Goal: Transaction & Acquisition: Obtain resource

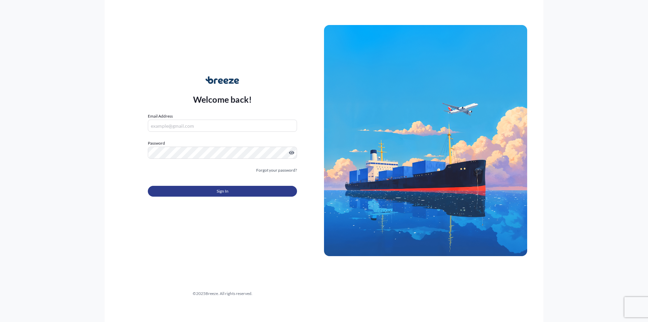
type input "[PERSON_NAME][EMAIL_ADDRESS][DOMAIN_NAME]"
click at [218, 193] on span "Sign In" at bounding box center [223, 191] width 12 height 7
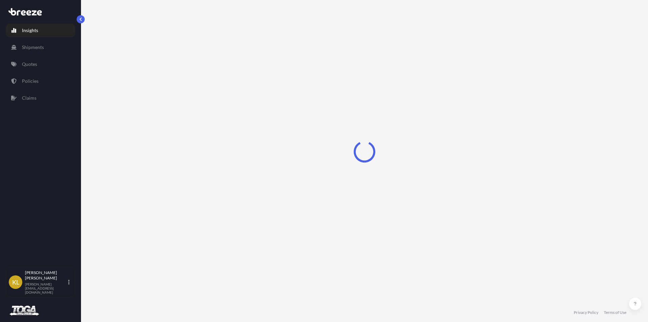
select select "2025"
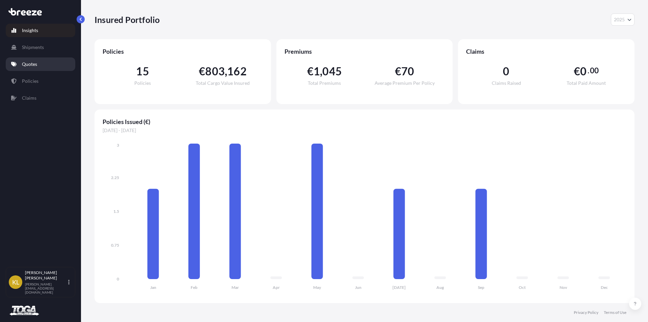
click at [33, 65] on p "Quotes" at bounding box center [29, 64] width 15 height 7
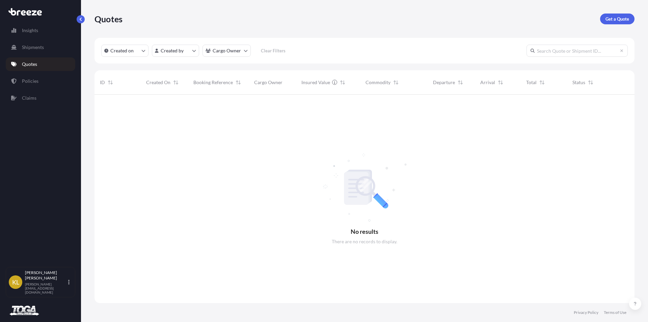
scroll to position [227, 535]
click at [623, 17] on p "Get a Quote" at bounding box center [617, 19] width 24 height 7
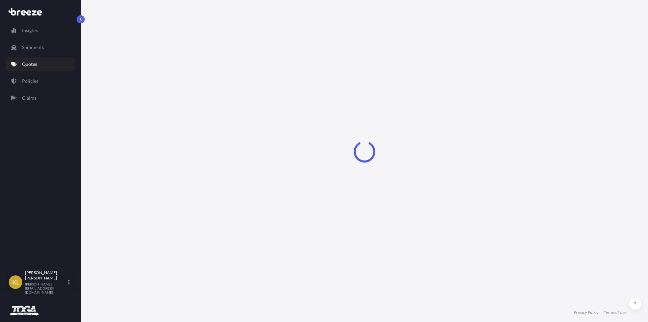
select select "Sea"
select select "1"
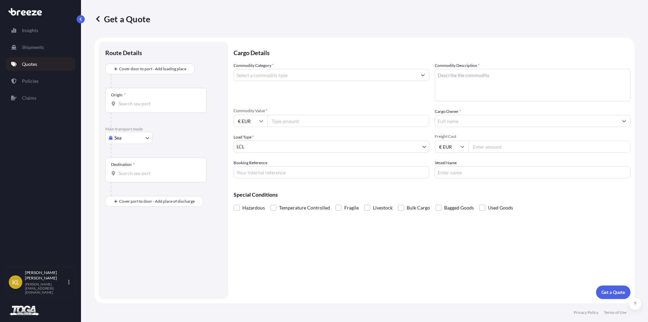
click at [124, 138] on body "Insights Shipments Quotes Policies Claims [PERSON_NAME] Bowen [EMAIL_ADDRESS][D…" at bounding box center [324, 161] width 648 height 322
click at [119, 179] on span "Road" at bounding box center [123, 179] width 11 height 7
select select "Road"
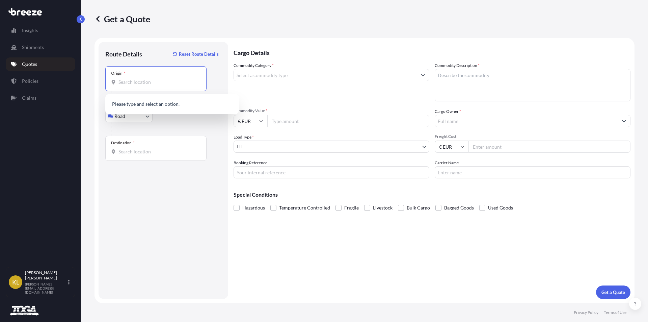
click at [127, 83] on input "Origin *" at bounding box center [158, 82] width 80 height 7
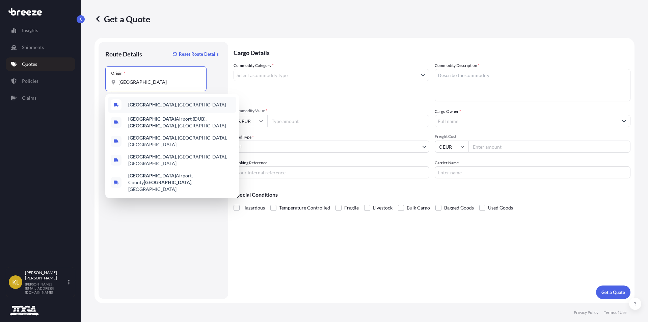
click at [142, 102] on b "[GEOGRAPHIC_DATA]" at bounding box center [152, 105] width 48 height 6
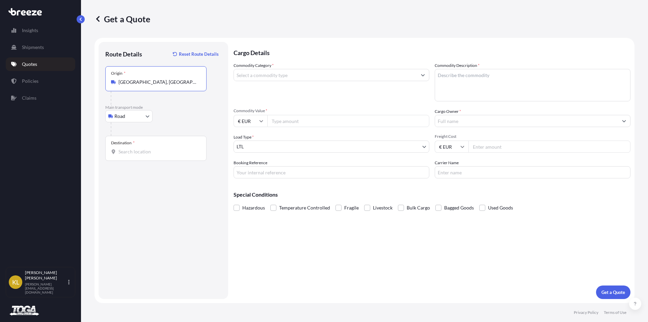
type input "[GEOGRAPHIC_DATA], [GEOGRAPHIC_DATA]"
click at [132, 149] on input "Destination *" at bounding box center [158, 151] width 80 height 7
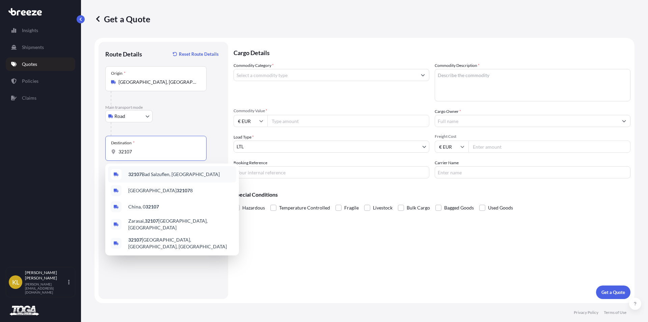
click at [149, 173] on span "32107 [GEOGRAPHIC_DATA], [GEOGRAPHIC_DATA]" at bounding box center [173, 174] width 91 height 7
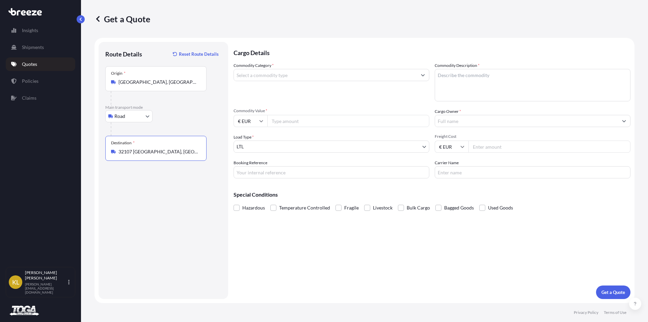
type input "32107 [GEOGRAPHIC_DATA], [GEOGRAPHIC_DATA]"
click at [32, 79] on p "Policies" at bounding box center [30, 81] width 17 height 7
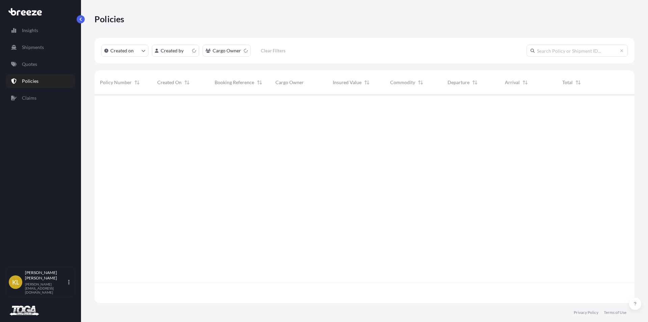
scroll to position [207, 535]
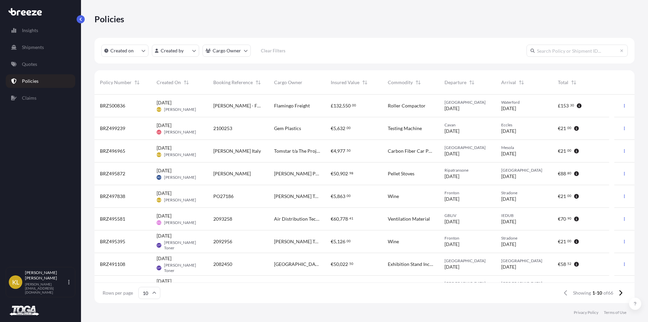
click at [178, 106] on span "[DATE] KLB [PERSON_NAME]" at bounding box center [176, 105] width 39 height 13
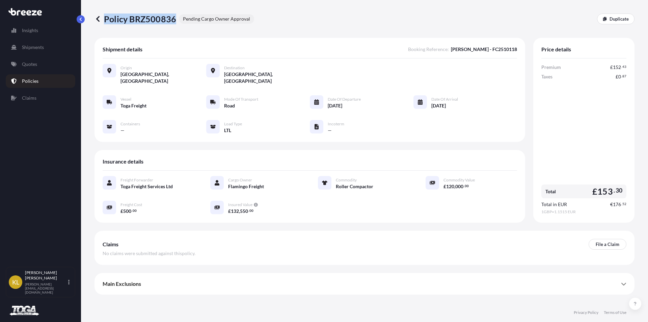
drag, startPoint x: 105, startPoint y: 18, endPoint x: 174, endPoint y: 20, distance: 69.2
click at [174, 20] on p "Policy BRZ500836" at bounding box center [135, 18] width 82 height 11
copy p "Policy BRZ500836"
